Goal: Task Accomplishment & Management: Complete application form

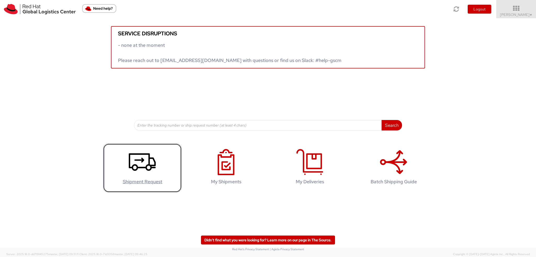
click at [144, 163] on icon at bounding box center [142, 162] width 27 height 26
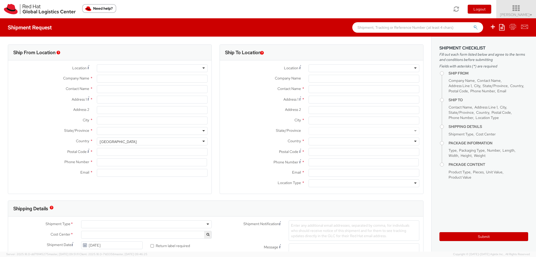
select select
select select "901"
click at [512, 10] on icon at bounding box center [516, 8] width 46 height 7
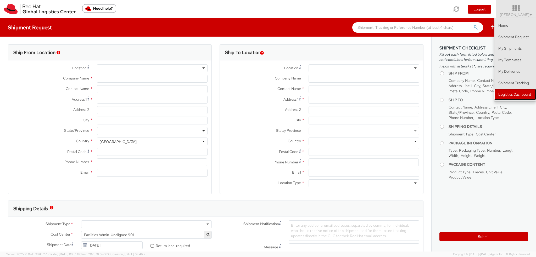
click at [518, 99] on link "Logistics Dashboard" at bounding box center [515, 95] width 42 height 12
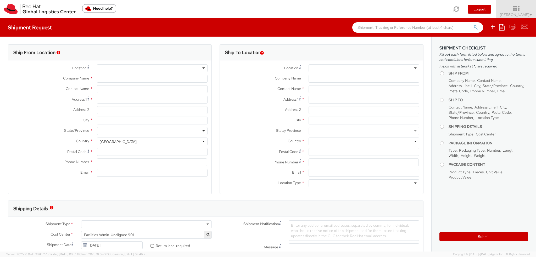
type input "Red Hat Czech s.r.o."
type input "[PERSON_NAME]"
type input "Purkynova 665/115"
type input "[GEOGRAPHIC_DATA]"
type input "621 00"
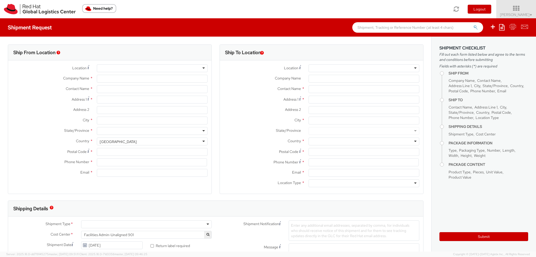
type input "420 532 294 555"
type input "[EMAIL_ADDRESS][DOMAIN_NAME]"
select select "CM"
select select "KGS"
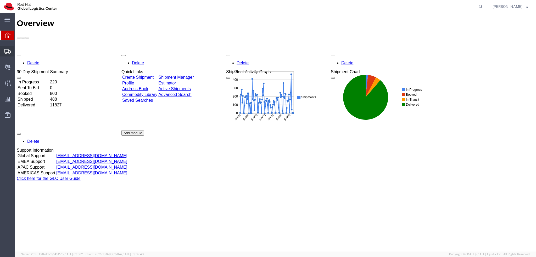
click at [8, 50] on icon at bounding box center [7, 51] width 6 height 5
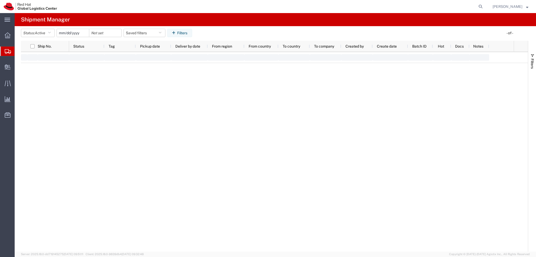
type input "2025-01-05"
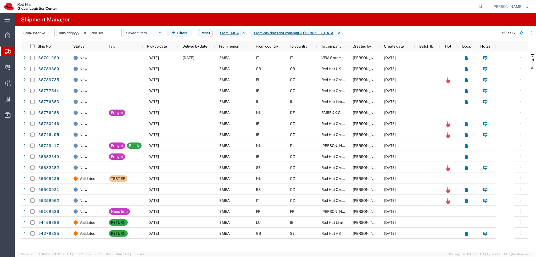
click at [140, 34] on button "Saved filters" at bounding box center [145, 33] width 42 height 8
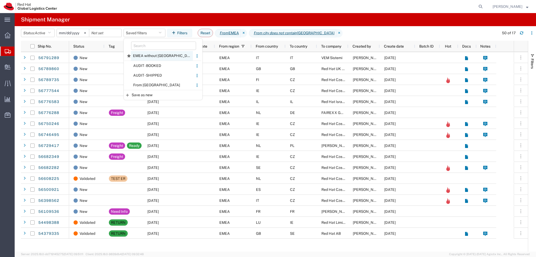
click at [156, 57] on span "EMEA without Brno" at bounding box center [162, 56] width 62 height 10
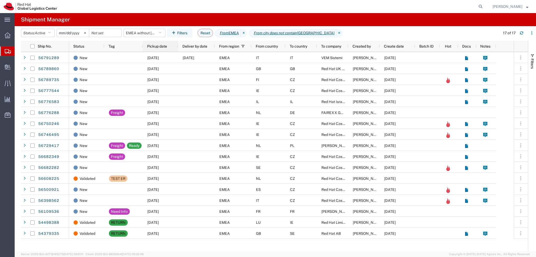
click at [158, 49] on div "Pickup date" at bounding box center [161, 46] width 29 height 8
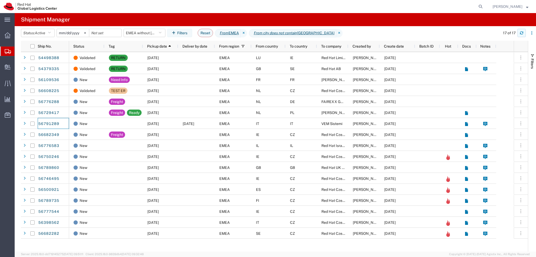
click at [525, 34] on button "button" at bounding box center [522, 33] width 8 height 8
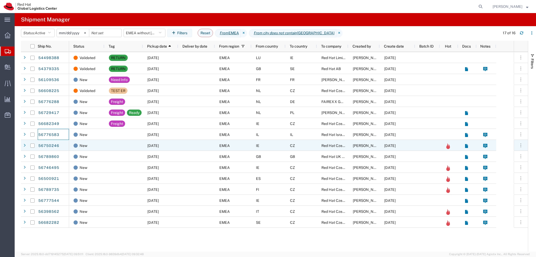
click at [206, 145] on div at bounding box center [196, 145] width 37 height 11
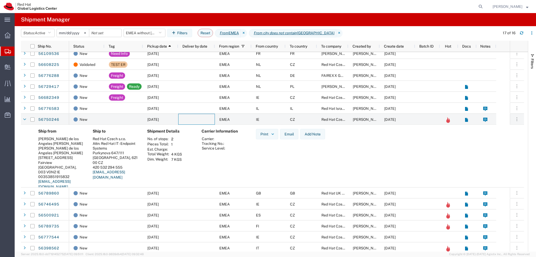
scroll to position [39, 0]
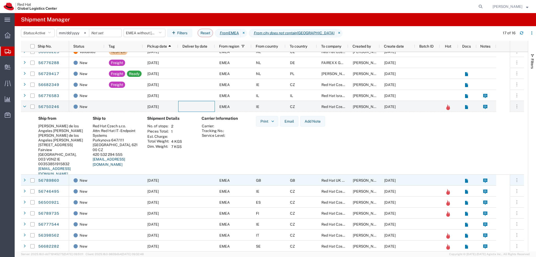
click at [195, 182] on div at bounding box center [196, 180] width 37 height 11
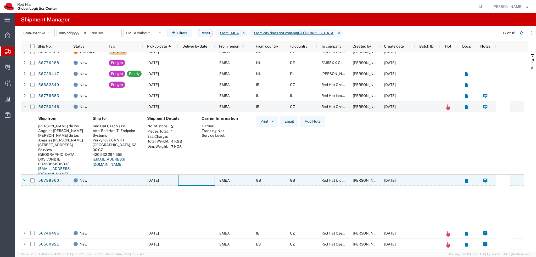
scroll to position [39, 0]
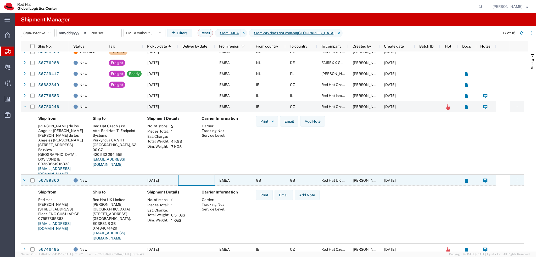
click at [195, 182] on div at bounding box center [196, 180] width 37 height 11
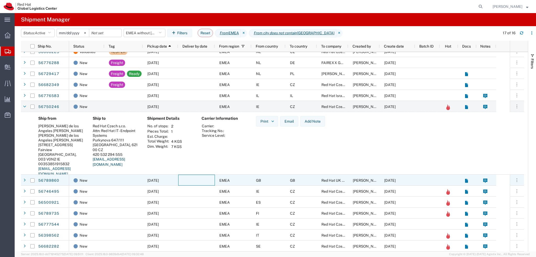
scroll to position [39, 0]
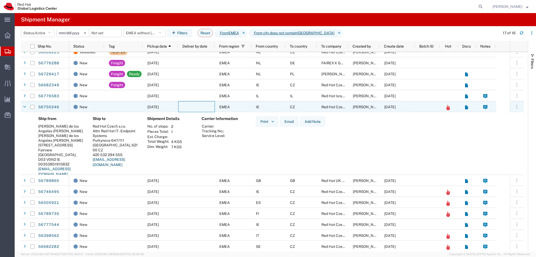
click at [188, 104] on div at bounding box center [196, 106] width 37 height 11
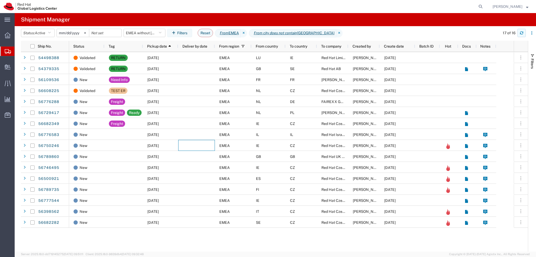
click at [522, 34] on icon "button" at bounding box center [521, 33] width 3 height 1
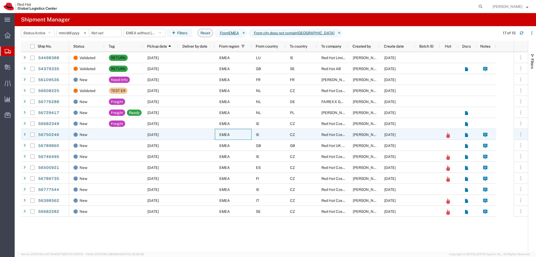
click at [241, 133] on div "EMEA" at bounding box center [233, 134] width 37 height 11
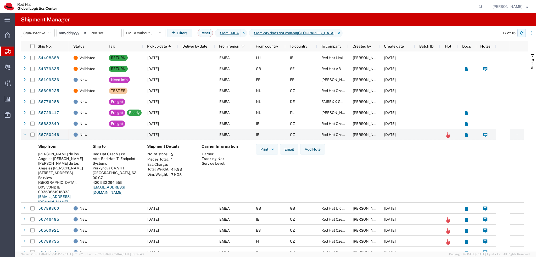
click at [523, 35] on button "button" at bounding box center [522, 33] width 8 height 8
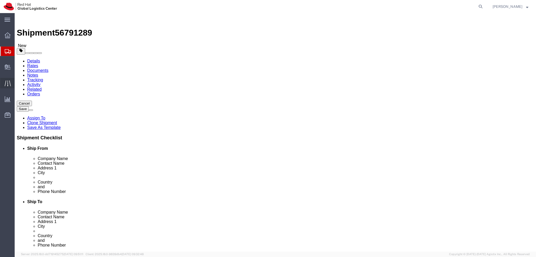
select select "37982"
select select
click icon
click dd "140.00 EUR"
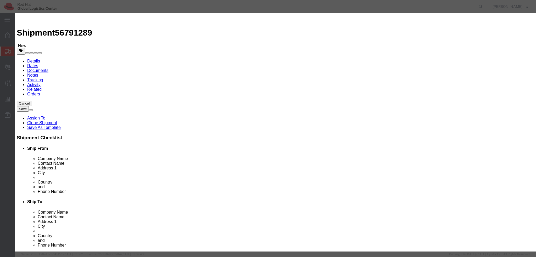
click button "Close"
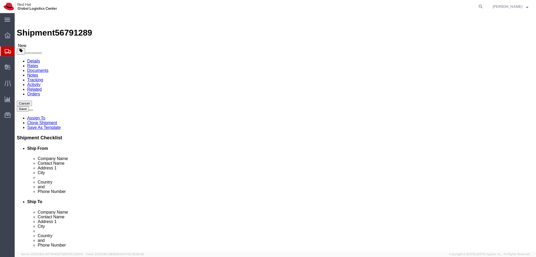
click link "Documents"
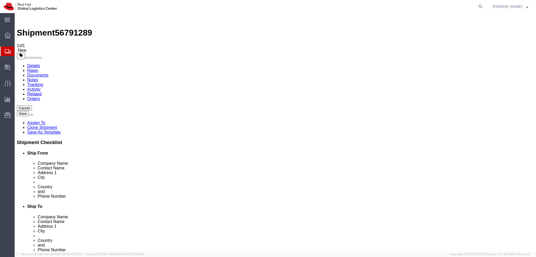
click at [34, 64] on link "Details" at bounding box center [33, 66] width 13 height 4
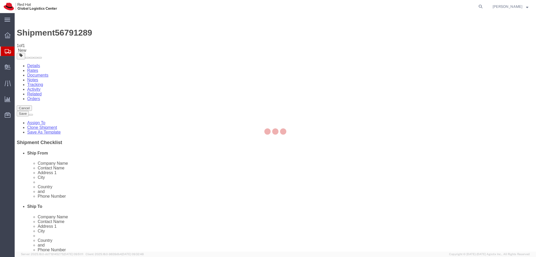
select select "37982"
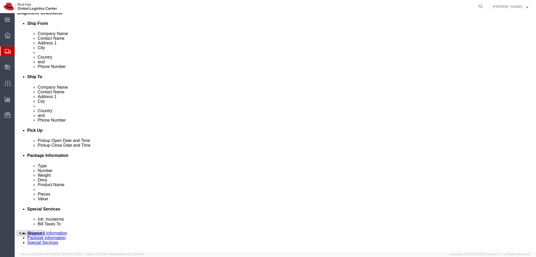
scroll to position [131, 0]
click button
click icon
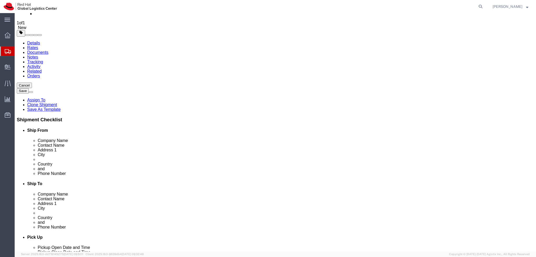
scroll to position [0, 0]
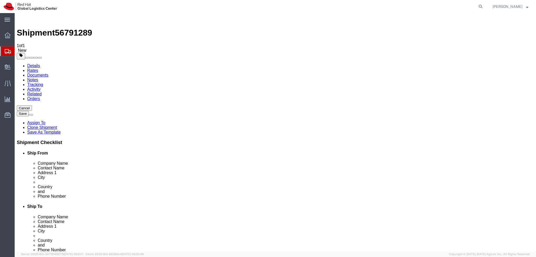
click link "Package Information"
click dd "140.00 EUR"
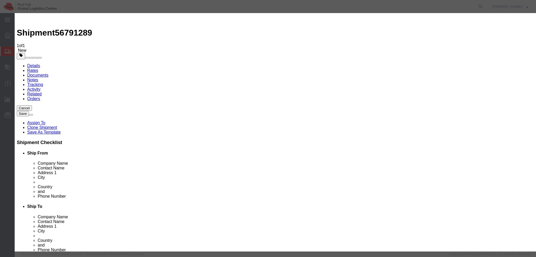
click textarea
type textarea "."
click button
click textarea
type textarea "."
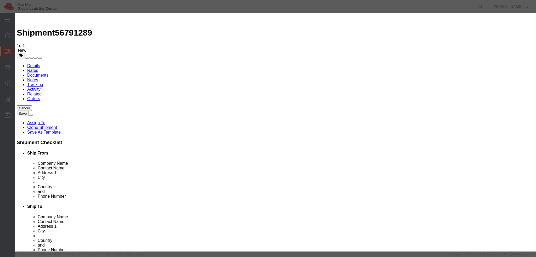
click button "Save & Close"
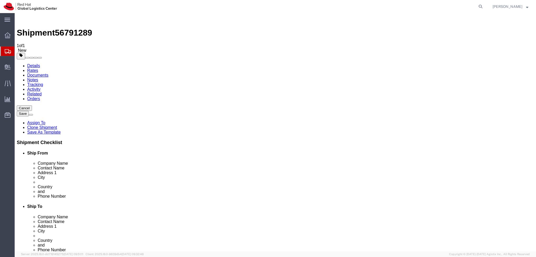
click link "Documents"
click at [38, 64] on link "Details" at bounding box center [33, 66] width 13 height 4
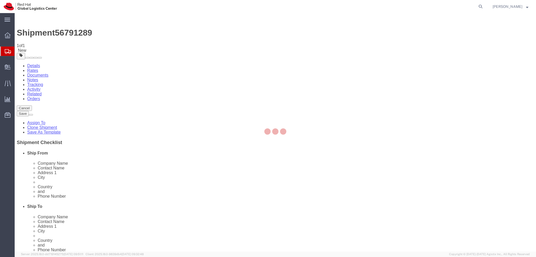
select select "37982"
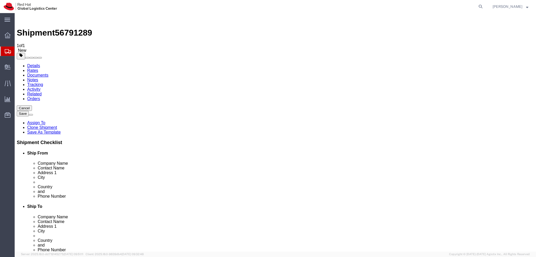
click link "Package Information"
click icon
click button "Rate Shipment"
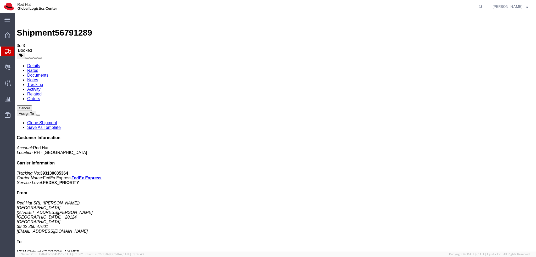
click at [34, 64] on link "Details" at bounding box center [33, 66] width 13 height 4
click button "button"
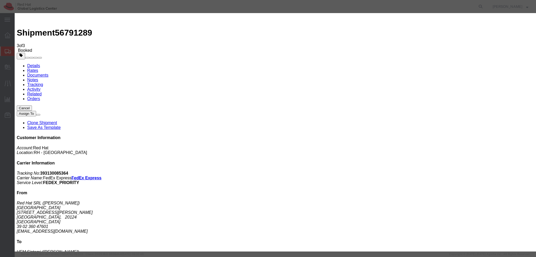
click div "Sep 12 2025 9:58 AM"
type input "12:00 PM"
click div "Open Time 12:00 PM Sep 12 2025 9:58 AM - Sep 12 2025 9:58 AM Cancel Apply"
click button "Apply"
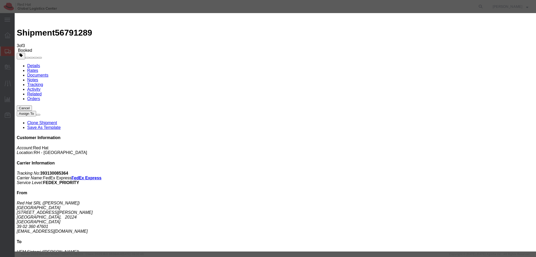
click div "Sep 12 2025 1:00 PM"
type input "3:00 PM"
click button "Apply"
click button "Save"
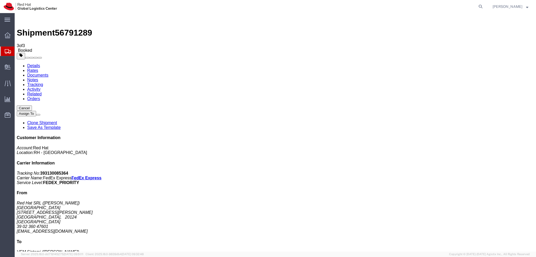
click button "Close"
click address "Red Hat SRL (Valeria Mordenti) MILAN Via Gustavo Fara 26 MILAN, 20124 Italy 39 …"
copy div "vmordent@redhat.com"
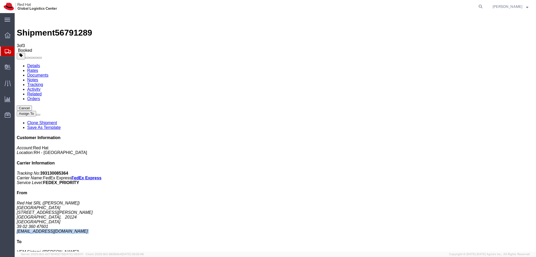
click link "Documents"
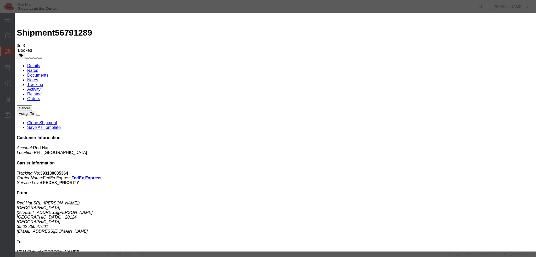
paste input "vmordent@redhat.com"
type input "vmordent@redhat.com"
paste textarea "Hi A, please find the label for your shipment to B attached to this email. Plea…"
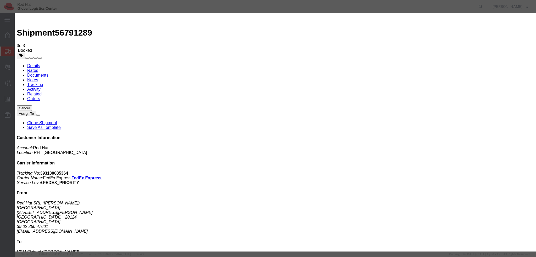
type textarea "Hi [PERSON_NAME], please find the label for your shipment to Forli attached to …"
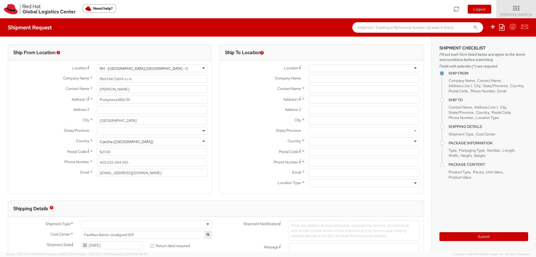
select select
click at [364, 65] on div at bounding box center [364, 68] width 111 height 8
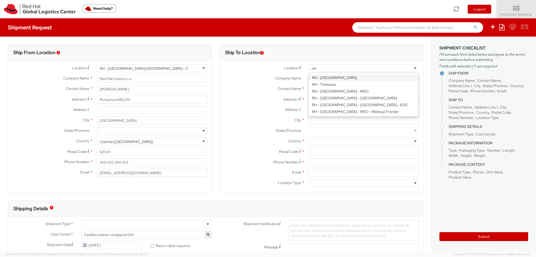
type input "mila"
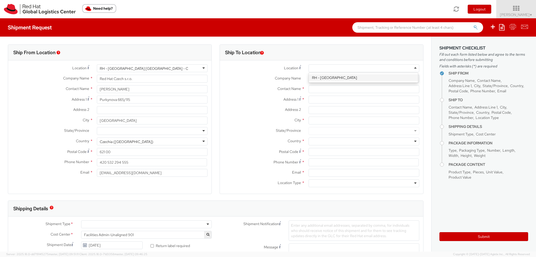
type input "Red Hat SRL"
type input "Via Gustavo Fara 26"
type input "MILAN"
type input "20124"
type input "39 02 360 47601"
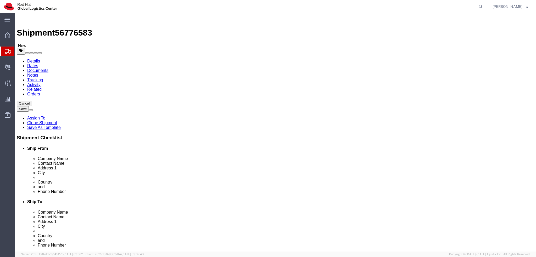
select select
select select "61972"
drag, startPoint x: 105, startPoint y: 86, endPoint x: 40, endPoint y: 92, distance: 65.7
click div "Location My Profile Location [GEOGRAPHIC_DATA] - [GEOGRAPHIC_DATA] - [GEOGRAPHI…"
click input "even [PERSON_NAME]"
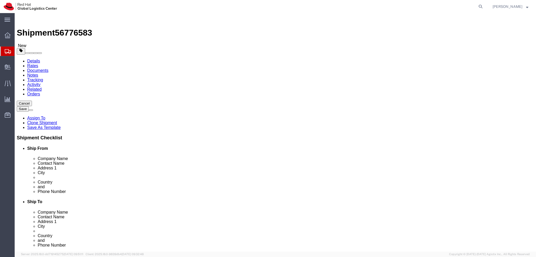
drag, startPoint x: 111, startPoint y: 137, endPoint x: 58, endPoint y: 139, distance: 52.9
click div "City even yehuda"
click input "even yehuda"
type input "Even Yehuda"
drag, startPoint x: 118, startPoint y: 118, endPoint x: 42, endPoint y: 113, distance: 76.6
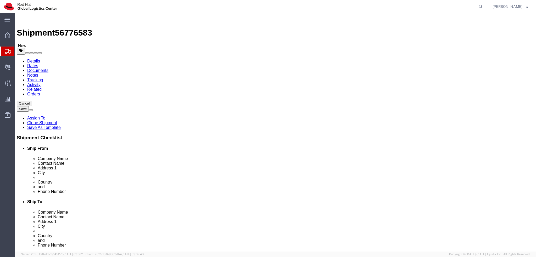
click div "Location My Profile Location RH - Amsterdam - MSO RH - Amsterdam Data Center RH…"
click input "40500"
click icon
drag, startPoint x: 351, startPoint y: 189, endPoint x: 279, endPoint y: 192, distance: 71.8
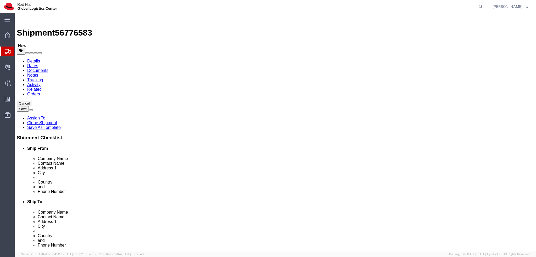
click div "Location RH - Raanana My Profile Location RH - Amsterdam - MSO RH - Amsterdam D…"
paste input "sroman"
type input "sroman@redhat.com"
drag, startPoint x: 334, startPoint y: 179, endPoint x: 269, endPoint y: 182, distance: 65.5
click div "Phone Number 0528549791"
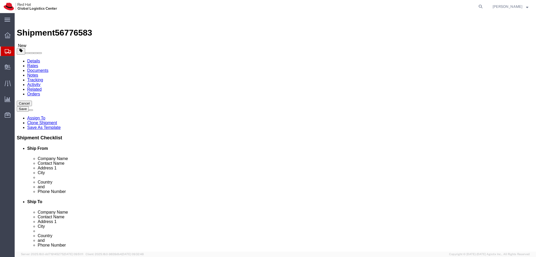
paste input "43242423"
type input "0543242423"
drag, startPoint x: 297, startPoint y: 108, endPoint x: 279, endPoint y: 109, distance: 18.4
click div "Contact Name IT"
click input "IT"
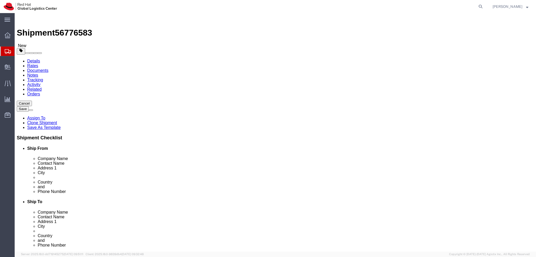
drag, startPoint x: 309, startPoint y: 109, endPoint x: 248, endPoint y: 109, distance: 60.7
click div "Contact Name IT"
paste input "Shir Roman"
type input "Shir Roman/Laptop return"
click label "Address 1"
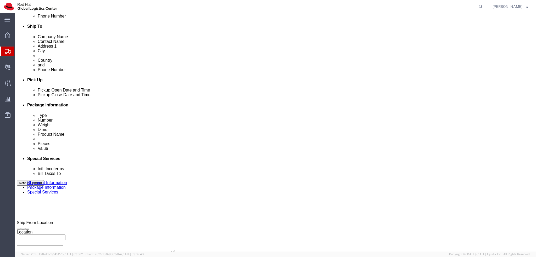
scroll to position [183, 0]
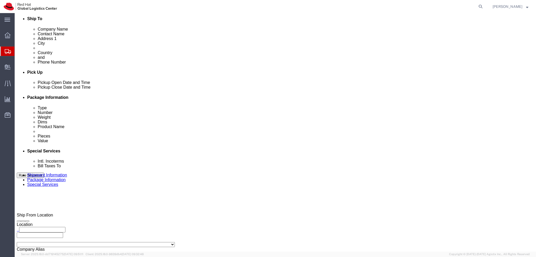
click icon "button"
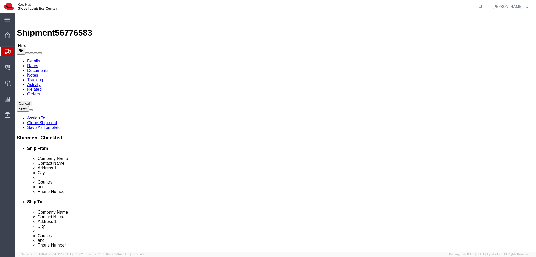
click icon
click dd "1.00 Each"
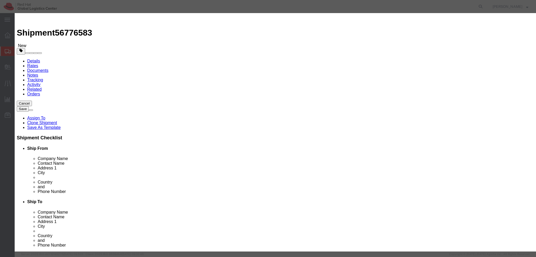
click input "1.00"
type input "500"
click select "Select ADP AED AFN ALL AMD AOA ARS ATS AUD AWG AZN BAM BBD BDT BGL BGN BHD BIF …"
select select "EUR"
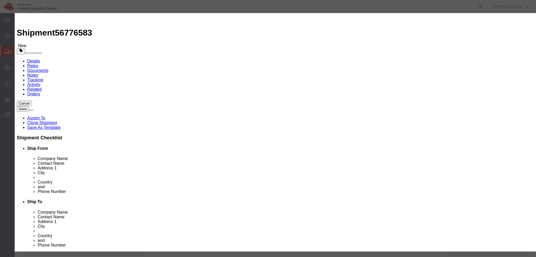
click select "Select ADP AED AFN ALL AMD AOA ARS ATS AUD AWG AZN BAM BBD BDT BGL BGN BHD BIF …"
click textarea
type textarea "Laptop"
click button "Save & Close"
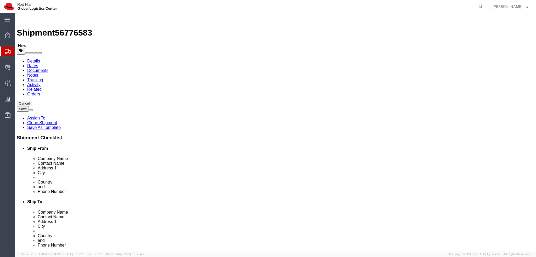
click icon
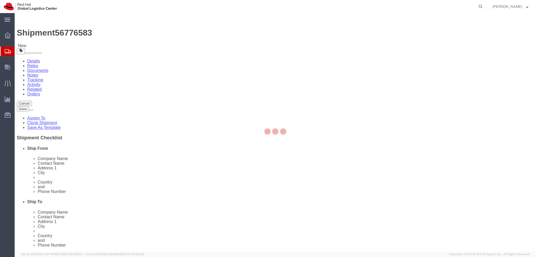
select select "COSTCENTER"
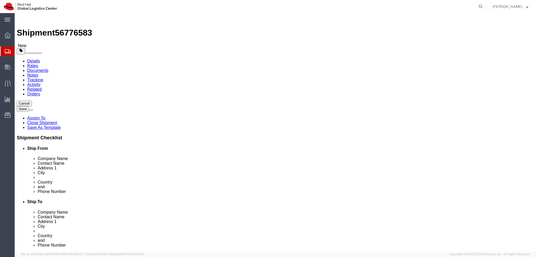
click input "Return Label Required"
checkbox input "false"
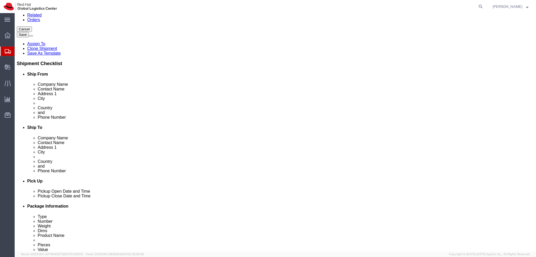
scroll to position [79, 0]
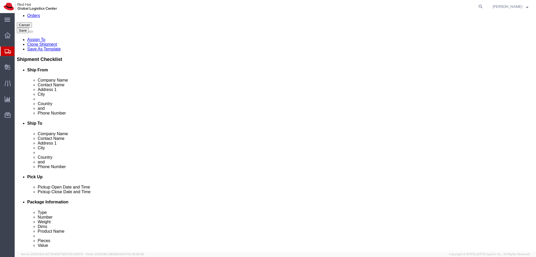
type input "850"
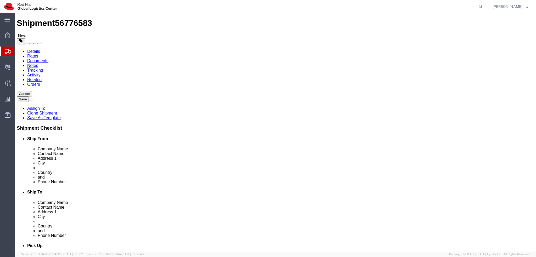
scroll to position [0, 0]
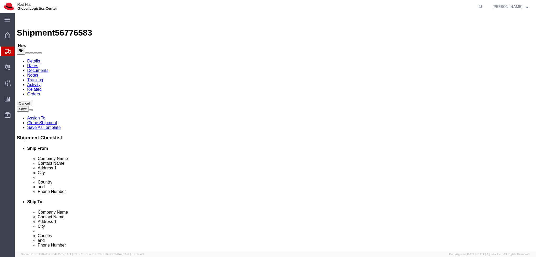
click icon
drag, startPoint x: 341, startPoint y: 108, endPoint x: 344, endPoint y: 108, distance: 3.7
click input "Shir Roman/Laptop return"
drag, startPoint x: 338, startPoint y: 108, endPoint x: 305, endPoint y: 108, distance: 33.0
click input "Shir Roman/Laptop return"
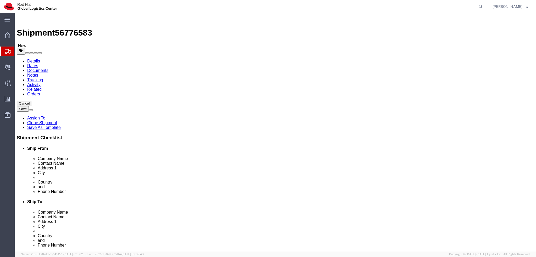
click input "Shir Roman/Laptop return"
drag, startPoint x: 335, startPoint y: 109, endPoint x: 306, endPoint y: 112, distance: 29.8
click div "Location RH - Raanana My Profile Location RH - Amsterdam - MSO RH - Amsterdam D…"
drag, startPoint x: 339, startPoint y: 109, endPoint x: 305, endPoint y: 114, distance: 33.6
click div "Location RH - Raanana My Profile Location RH - Amsterdam - MSO RH - Amsterdam D…"
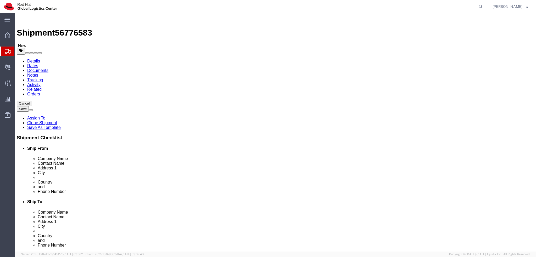
type input "Shir Roman/ENDPOINT SYSTEM"
click label "Address 2"
click icon
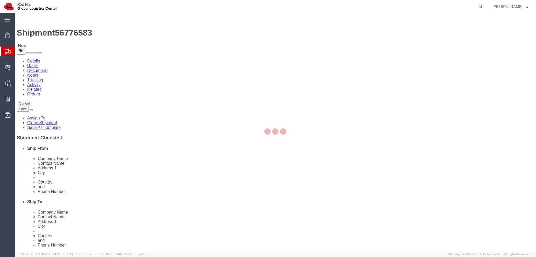
select select "COSTCENTER"
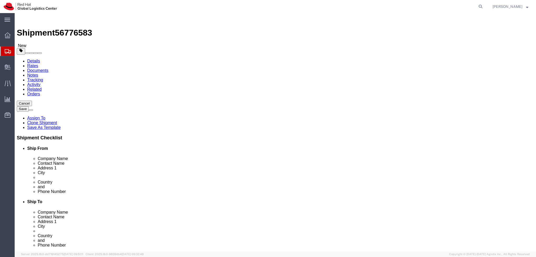
click button "Rate Shipment"
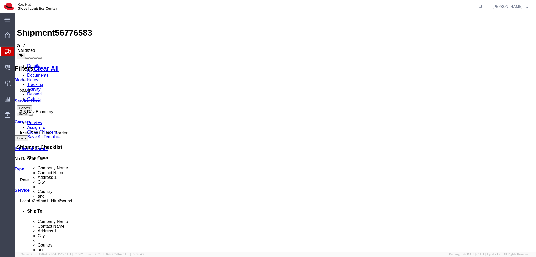
click at [35, 64] on link "Details" at bounding box center [33, 66] width 13 height 4
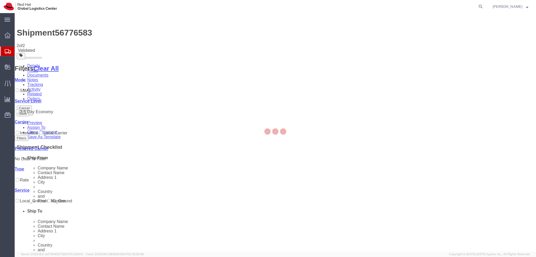
select select "61972"
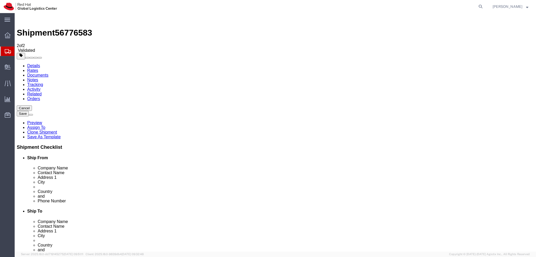
click input "40500"
type input "4050000"
click button "Rate Shipment"
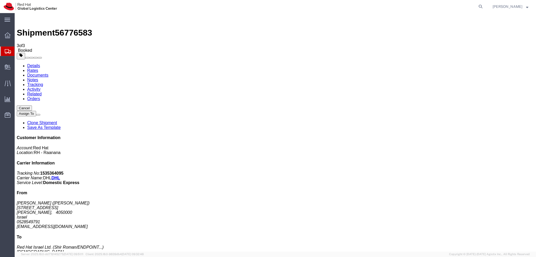
click at [37, 64] on link "Details" at bounding box center [33, 66] width 13 height 4
click span "button"
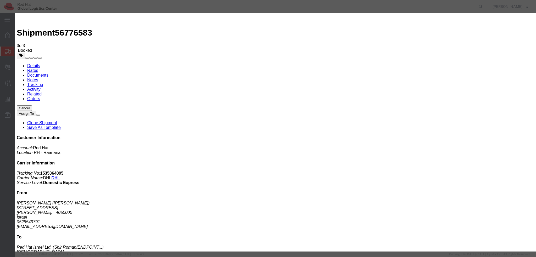
click div "Sep 14 2025 12:00 PM"
click button "Apply"
click div "Sep 15 2025 1:00 PM"
type input "4:00 PM"
click div "Close Time 4:00 PM"
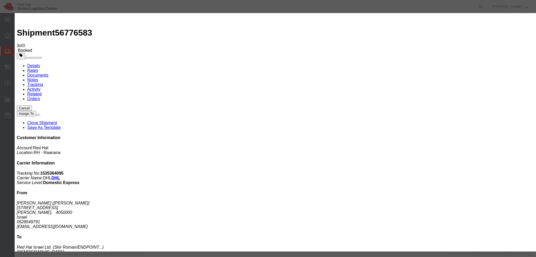
click button "Apply"
click button "Save"
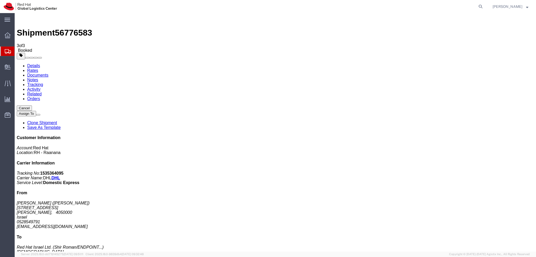
click button "Close"
click address "Yaron Dayagi (Yaron dayagi) 20 Hatomer street Even Yehuda, 4050000 Israel 05285…"
copy div "ydayagi@redhat.com"
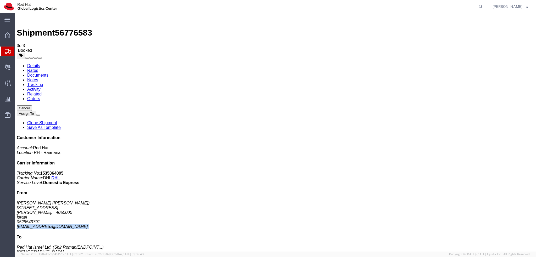
click link "Documents"
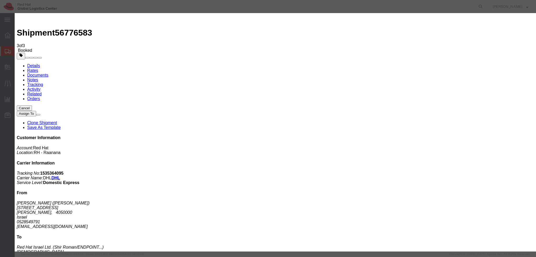
paste input "ydayagi@redhat.com"
type input "ydayagi@redhat.com"
paste textarea "Hi Valeria, please find the label for your shipment to Forli attached to this e…"
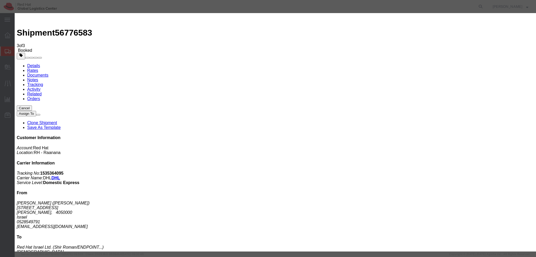
scroll to position [4, 0]
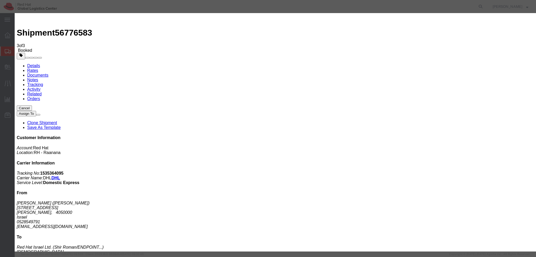
scroll to position [0, 0]
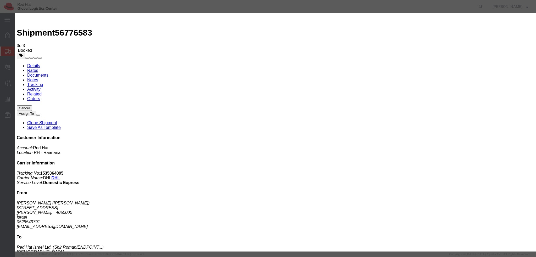
drag, startPoint x: 242, startPoint y: 121, endPoint x: 215, endPoint y: 127, distance: 28.3
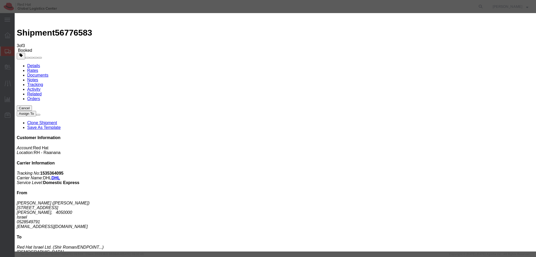
scroll to position [5, 0]
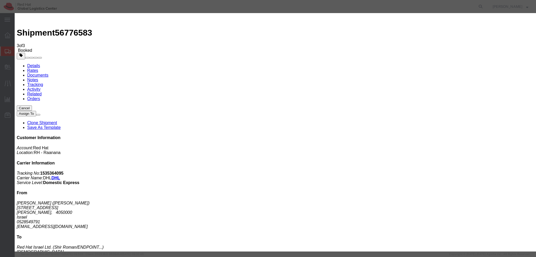
scroll to position [5, 0]
type textarea "Hi [PERSON_NAME], please find the label for your shipment to Ra'anana attached …"
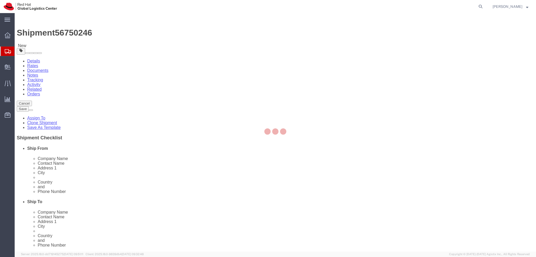
select select
select select "38036"
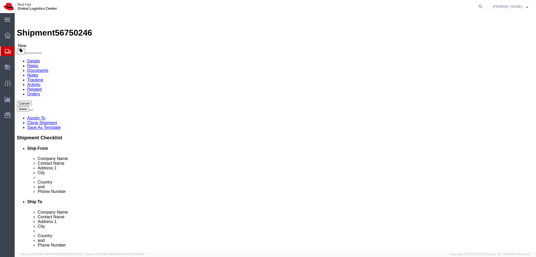
click icon
click dd "500.00 EUR"
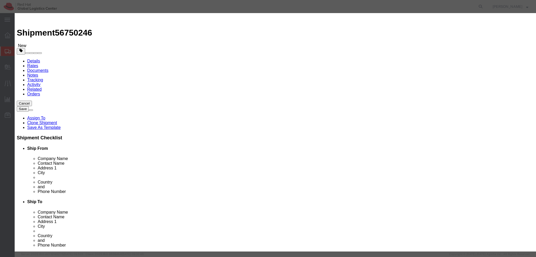
click textarea
type textarea "Laptop"
click div "Product Name Lenovo Laptop Pieces 1.00 Select Bag Barrels 100Board Feet Bottle …"
click button "Save & Close"
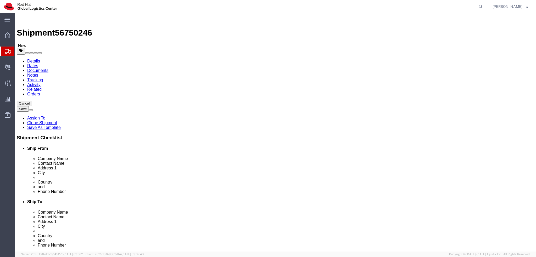
click icon
click link "Special Services"
click button "Rate Shipment"
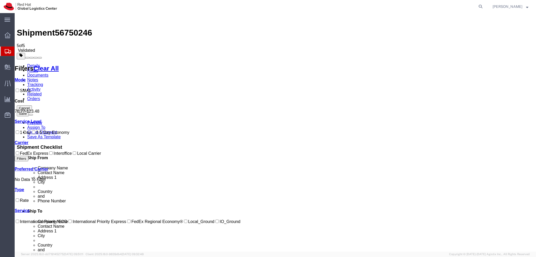
click at [31, 64] on link "Details" at bounding box center [33, 66] width 13 height 4
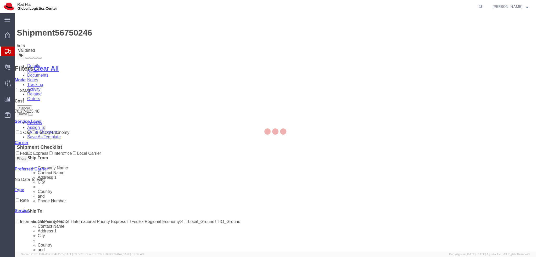
select select "38036"
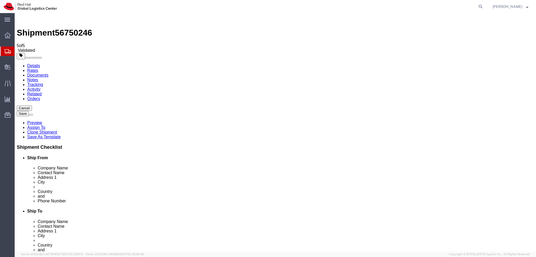
click button "Rate Shipment"
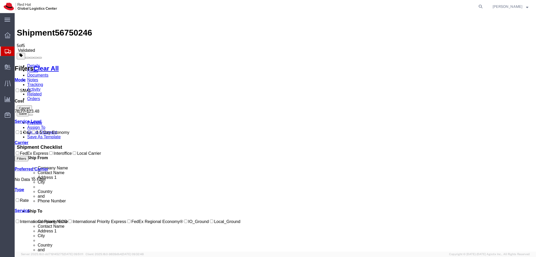
click at [36, 64] on link "Details" at bounding box center [33, 66] width 13 height 4
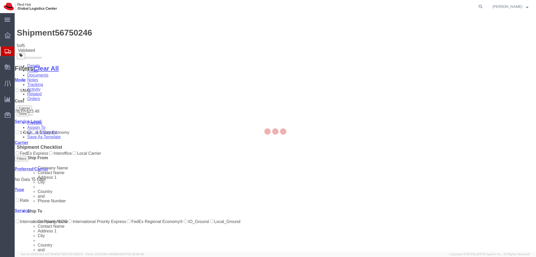
select select "38036"
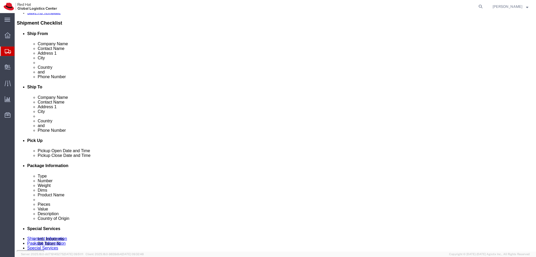
scroll to position [131, 0]
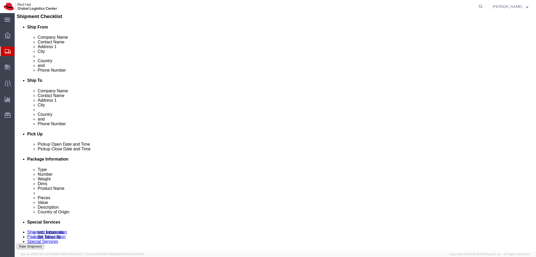
click div "[DATE] 12:00 PM"
click button "Apply"
click button "Rate Shipment"
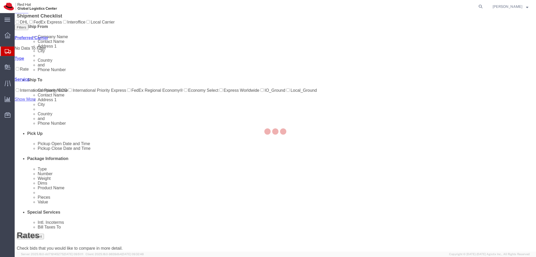
scroll to position [0, 0]
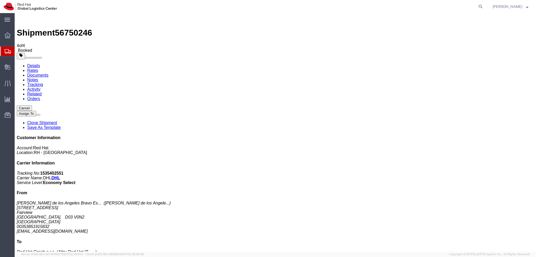
click at [37, 64] on link "Details" at bounding box center [33, 66] width 13 height 4
click span "button"
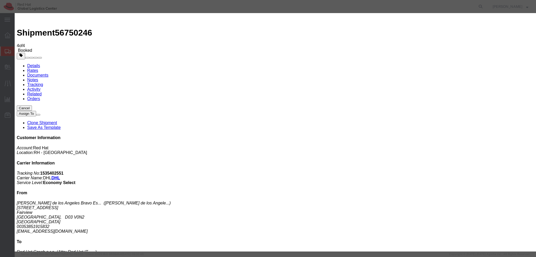
click div "[DATE] 1:00 PM"
type input "4:00 PM"
click button "Apply"
click button "Save"
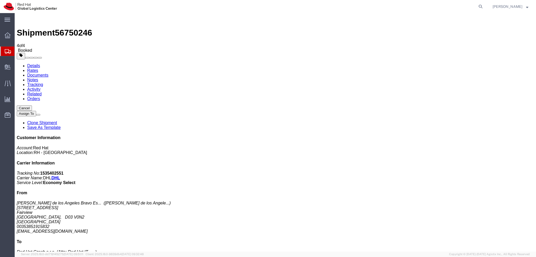
click button "Close"
click link "Schedule pickup request"
click address "[PERSON_NAME] de los Angeles Bravo Es... ( [PERSON_NAME] de los [PERSON_NAME]..…"
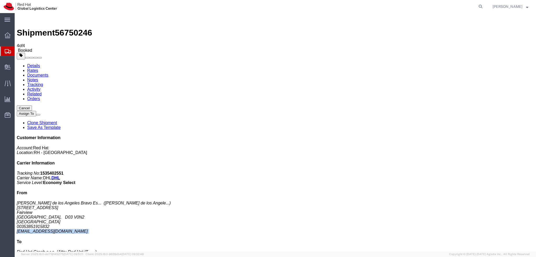
copy div "[EMAIL_ADDRESS][DOMAIN_NAME]"
click address "[PERSON_NAME] de los Angeles Bravo Es... ( [PERSON_NAME] de los [PERSON_NAME]..…"
click link "Documents"
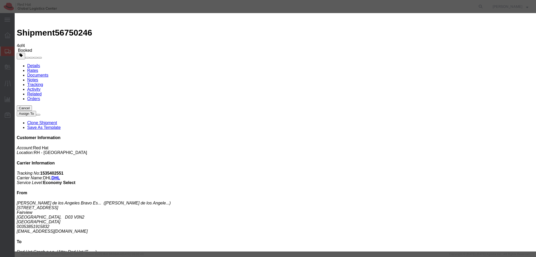
paste input "[EMAIL_ADDRESS][DOMAIN_NAME]"
type input "[EMAIL_ADDRESS][DOMAIN_NAME]"
paste textarea "Hi [PERSON_NAME], please find the label for your shipment to Ra'anana attached …"
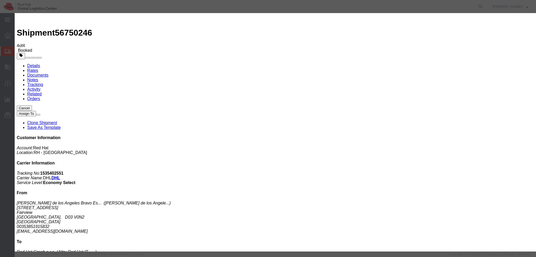
paste textarea "Unfortunately there is a limited time window in your area so the pick up can no…"
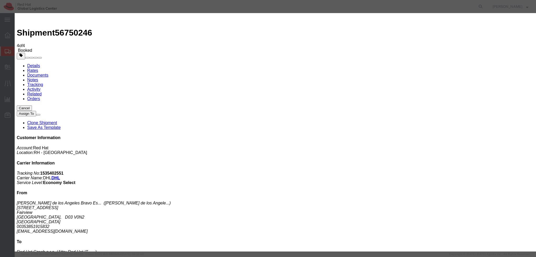
type textarea "Hi [PERSON_NAME], please find the label for your shipment to [GEOGRAPHIC_DATA] …"
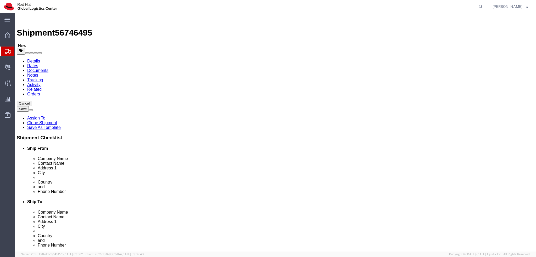
select select
select select "38036"
click input "[PERSON_NAME]"
drag, startPoint x: 120, startPoint y: 107, endPoint x: 23, endPoint y: 105, distance: 97.7
click div "Contact Name [PERSON_NAME]"
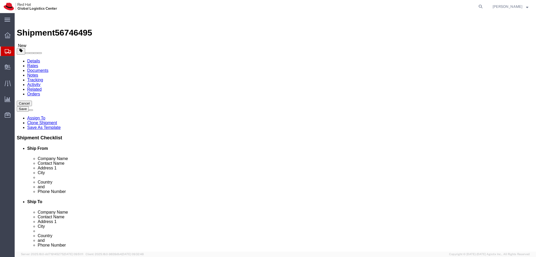
drag, startPoint x: 103, startPoint y: 95, endPoint x: 45, endPoint y: 94, distance: 58.6
click div "Company Name Red Hat"
paste input "[PERSON_NAME]"
type input "[PERSON_NAME]"
click label "Contact Name"
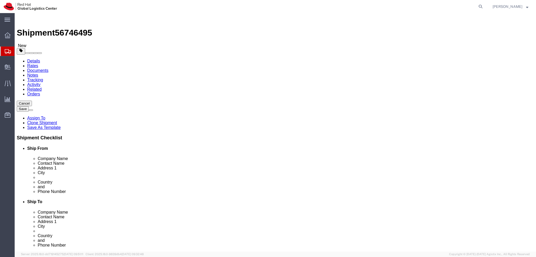
click label "Address 2"
click icon
click link "Documents"
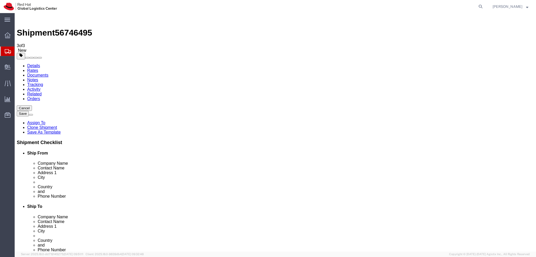
drag, startPoint x: 77, startPoint y: 91, endPoint x: 234, endPoint y: 129, distance: 160.7
click at [29, 64] on link "Details" at bounding box center [33, 66] width 13 height 4
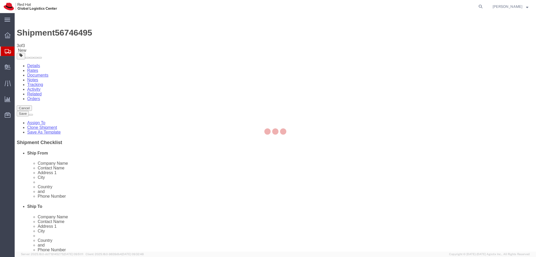
select select "38036"
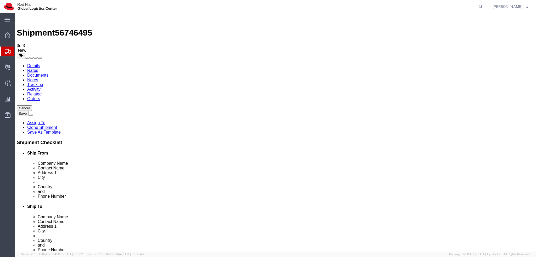
click link "Package Information"
click icon
click dd "500.00 EUR"
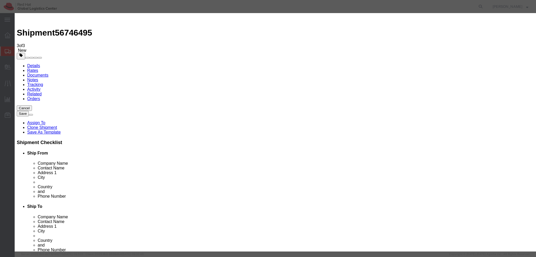
drag, startPoint x: 363, startPoint y: 41, endPoint x: 290, endPoint y: 44, distance: 72.6
click div "Description Lenovo Thinkpad P1 Gen3"
drag, startPoint x: 218, startPoint y: 42, endPoint x: 157, endPoint y: 47, distance: 61.5
click div "Product Name Lenovo Pieces Number of pieces inside all the packages 1.00 Select…"
paste input "Thinkpad P1 Gen3"
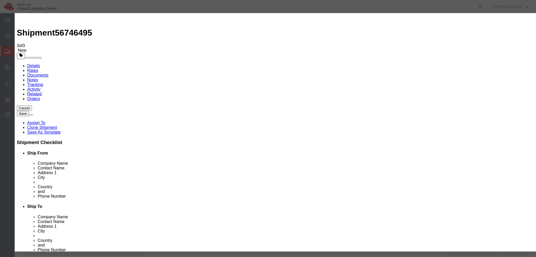
type input "Lenovo Thinkpad P1 Gen3"
click textarea "Lenovo Thinkpad P1 Gen3"
type textarea "Laptop"
click button
drag, startPoint x: 364, startPoint y: 39, endPoint x: 310, endPoint y: 44, distance: 54.2
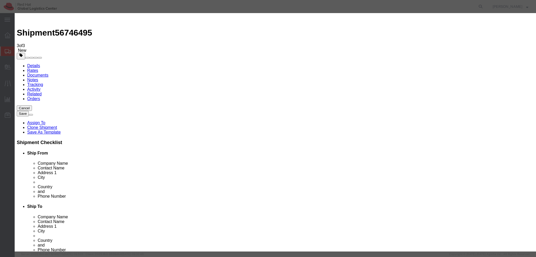
click div "Docking station and cable"
click input "Lenovo"
paste input "Docking station and cable"
drag, startPoint x: 226, startPoint y: 41, endPoint x: 182, endPoint y: 44, distance: 43.8
click div "Product Name Lenovo Docking station and cable Pieces 1.00 Select Bag Barrels 10…"
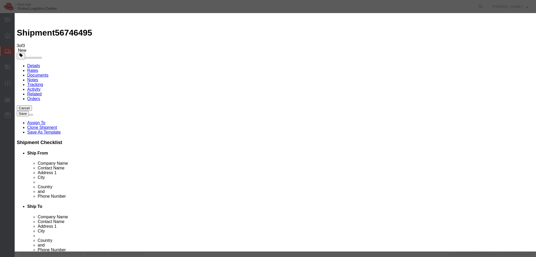
type input "[GEOGRAPHIC_DATA] station and cable"
click textarea "Docking station and cable"
paste textarea "Docking station and cable"
drag, startPoint x: 356, startPoint y: 41, endPoint x: 335, endPoint y: 44, distance: 21.1
click textarea "Docking station and cable"
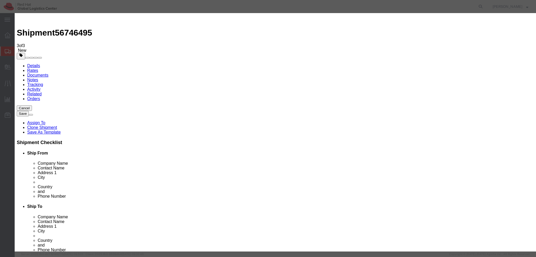
type textarea "Docking station"
click button
drag, startPoint x: 338, startPoint y: 42, endPoint x: 280, endPoint y: 42, distance: 58.9
click div "Description 135W charger"
click input "Lenovo"
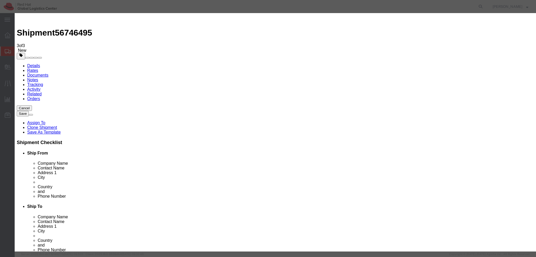
paste input "135W charger"
type input "Lenovo135W charger"
drag, startPoint x: 321, startPoint y: 41, endPoint x: 304, endPoint y: 40, distance: 16.5
click div "Description 135W charger"
type textarea "charger"
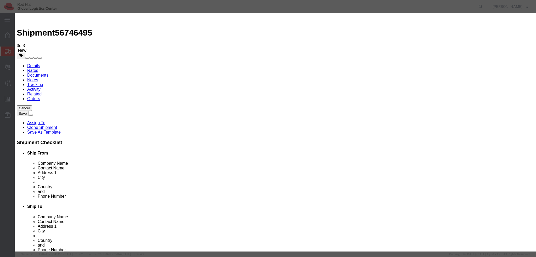
click icon
drag, startPoint x: 337, startPoint y: 41, endPoint x: 284, endPoint y: 46, distance: 53.2
click div "Description 230W charger"
click input "Lenovo"
paste input "230W charger"
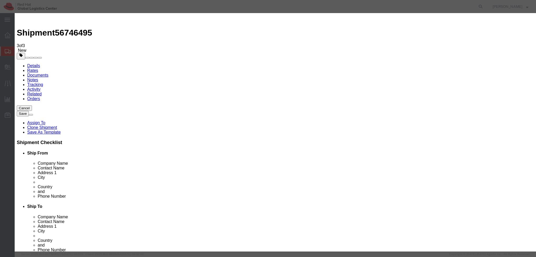
type input "Lenovo 230W charger"
drag, startPoint x: 321, startPoint y: 40, endPoint x: 302, endPoint y: 42, distance: 20.0
click div "Description 230W charger"
type textarea "charger"
click button
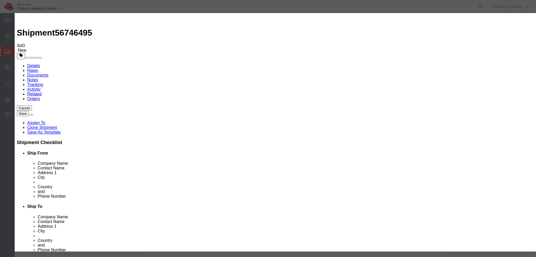
drag, startPoint x: 344, startPoint y: 41, endPoint x: 274, endPoint y: 44, distance: 69.4
click div "Description hardware token"
click input "Gemalto"
paste input "hardware token"
type input "Gemalto hardware token"
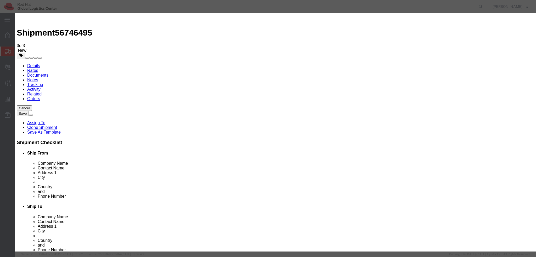
click button "Save & Close"
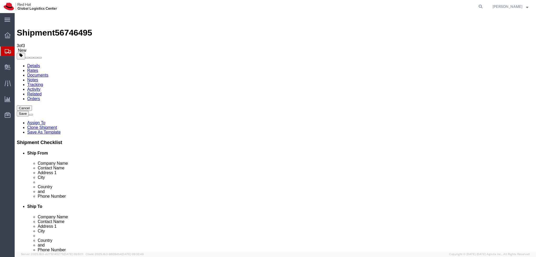
click input "3.00"
type input "4"
click icon
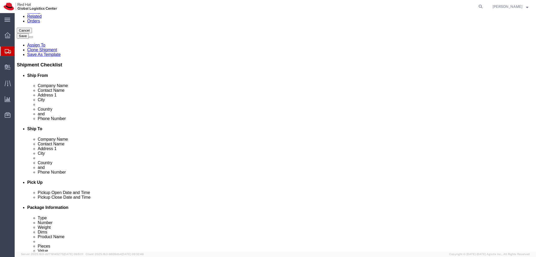
scroll to position [79, 0]
type input "850"
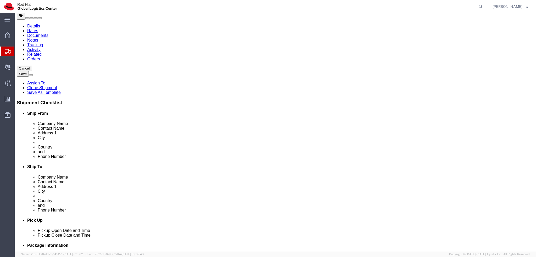
scroll to position [0, 0]
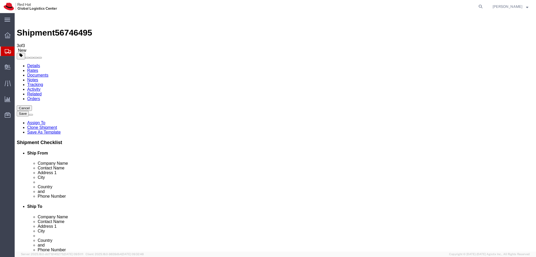
click icon
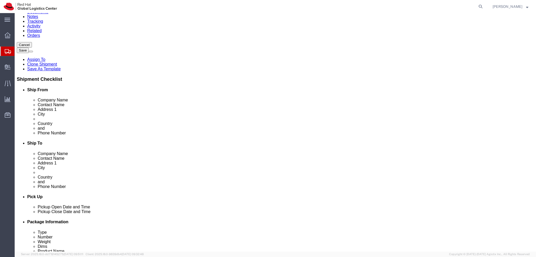
scroll to position [26, 0]
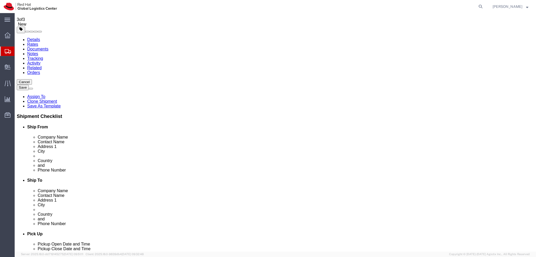
click dd "500.00 EUR"
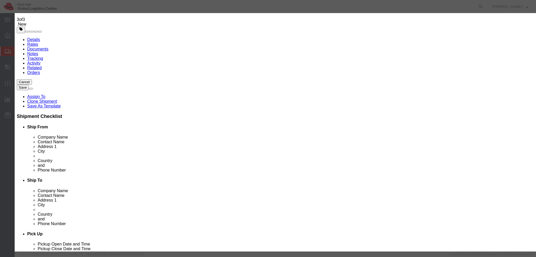
click button "Save & Close"
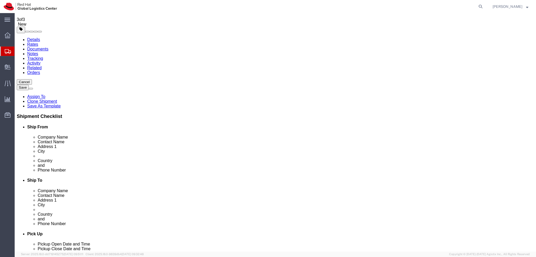
click button "Rate Shipment"
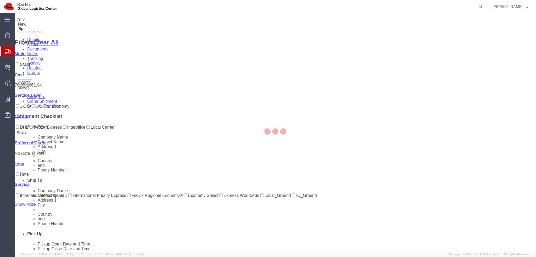
scroll to position [0, 0]
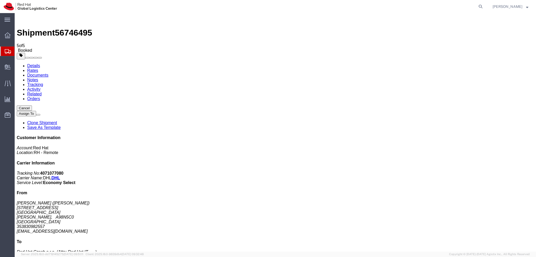
click at [34, 64] on link "Details" at bounding box center [33, 66] width 13 height 4
click link "Schedule pickup request"
click address "[PERSON_NAME] ([PERSON_NAME]) [STREET_ADDRESS][PERSON_NAME] 353830982557 [EMAIL…"
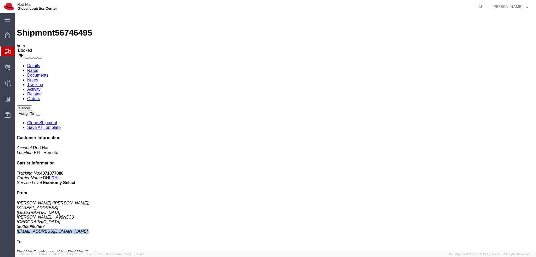
copy div "[EMAIL_ADDRESS][DOMAIN_NAME]"
click link "Documents"
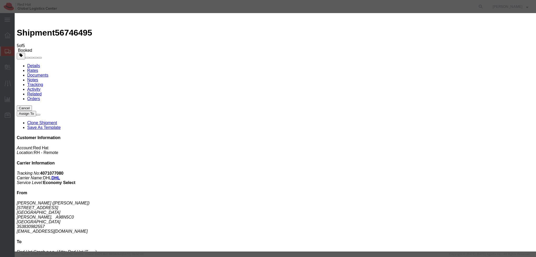
paste input "[EMAIL_ADDRESS][DOMAIN_NAME]"
type input "[EMAIL_ADDRESS][DOMAIN_NAME]"
paste textarea "Hi [PERSON_NAME], please find the label for your shipment to Ra'anana attached …"
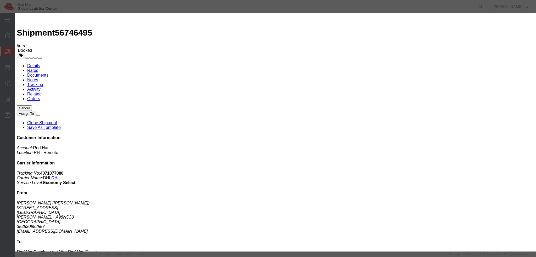
type textarea "Hi [PERSON_NAME], please find the label for your shipment to [GEOGRAPHIC_DATA] …"
